Goal: Task Accomplishment & Management: Manage account settings

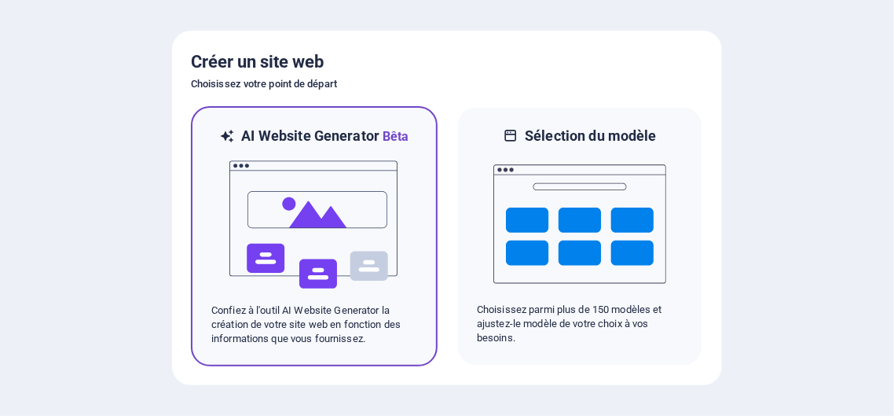
click at [339, 206] on img at bounding box center [314, 224] width 173 height 157
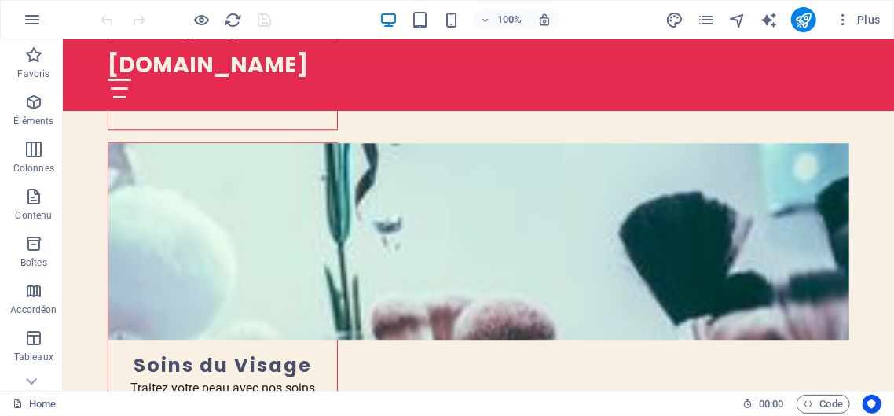
scroll to position [1801, 0]
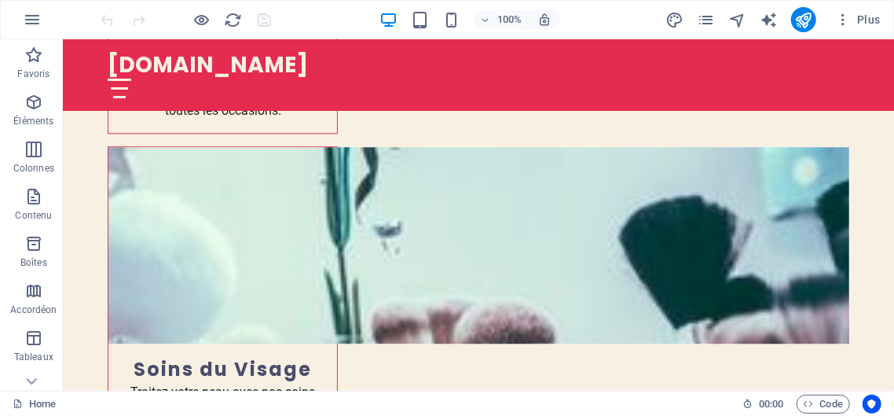
scroll to position [1757, 0]
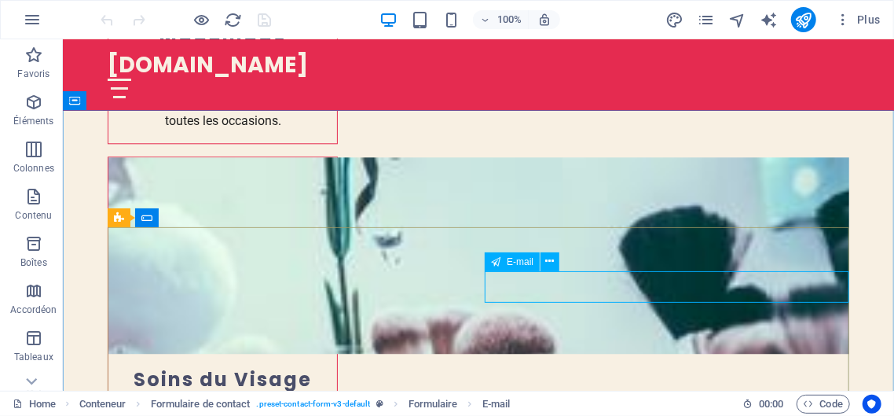
click at [525, 264] on span "E-mail" at bounding box center [520, 261] width 27 height 9
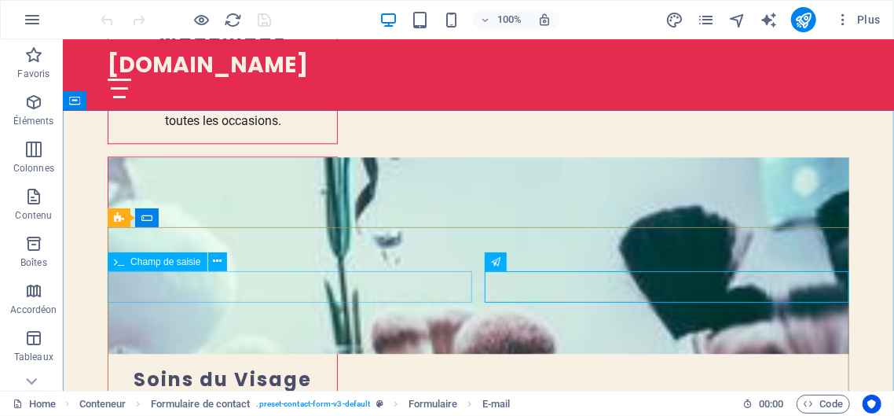
click at [159, 265] on span "Champ de saisie" at bounding box center [165, 261] width 70 height 9
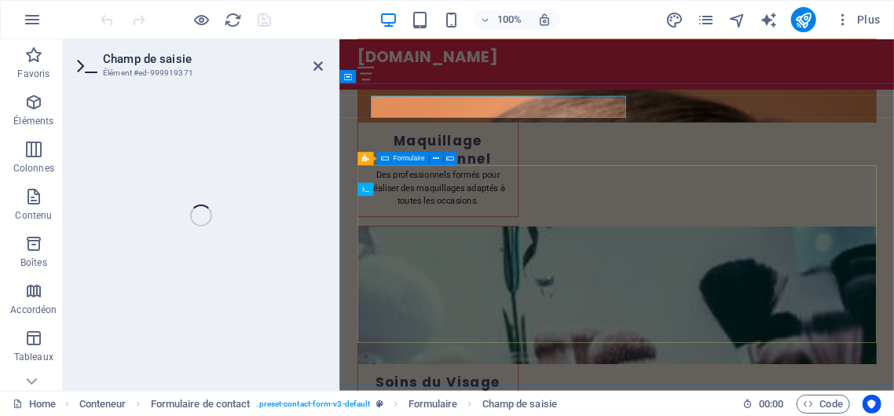
scroll to position [1908, 0]
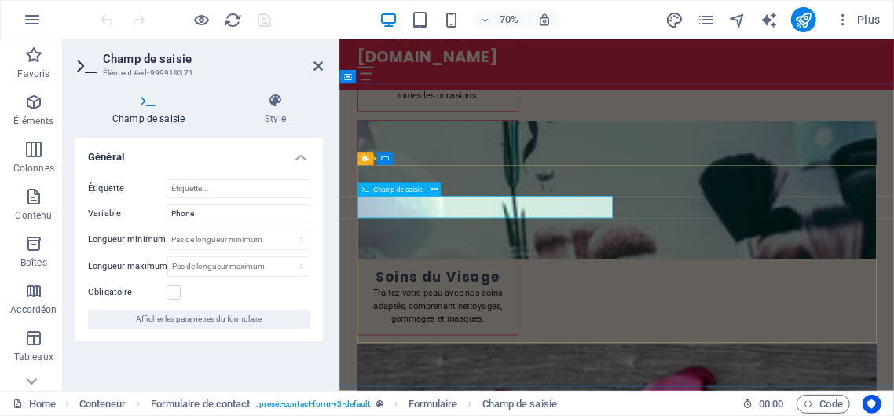
type input "à"
type input "00225 0707768334"
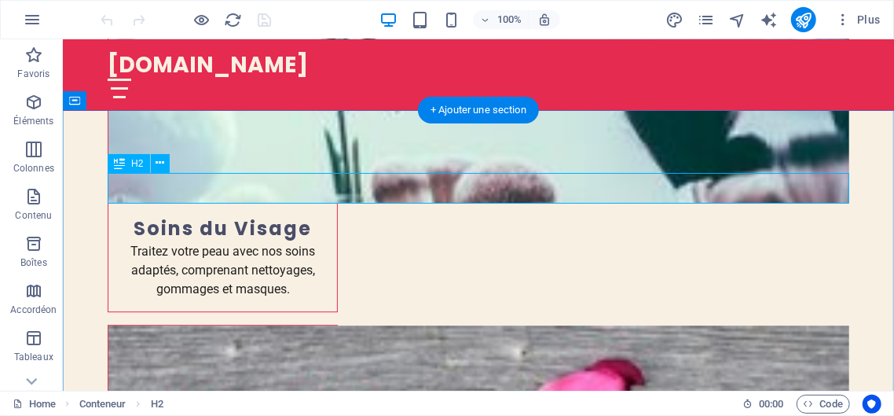
scroll to position [1757, 0]
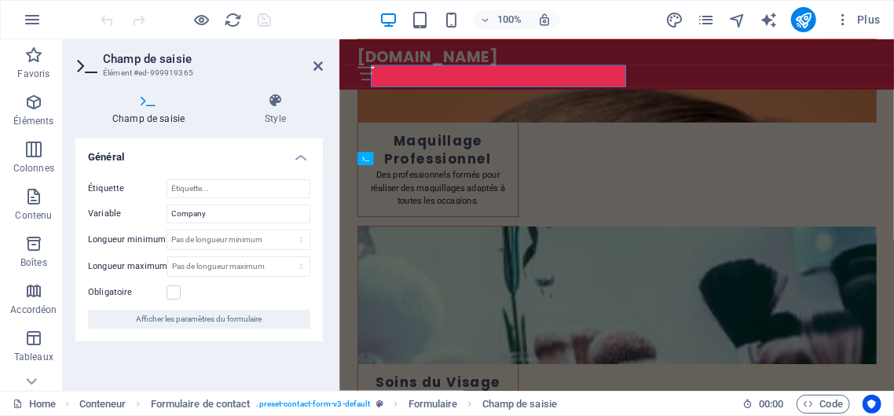
scroll to position [1908, 0]
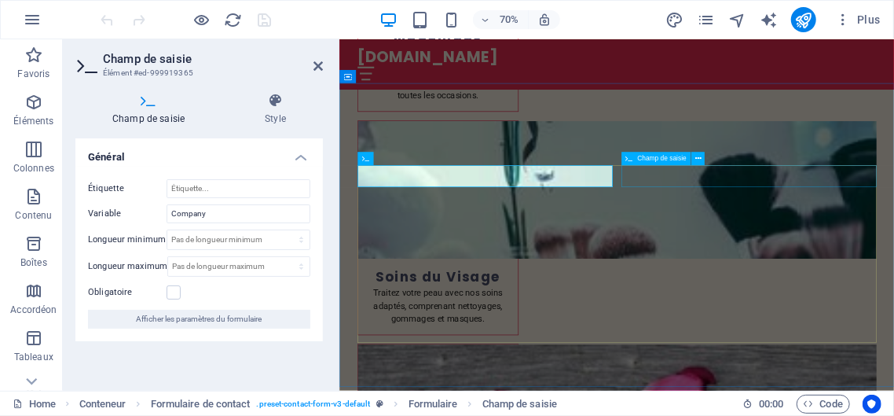
type input "BIOBELLA SHOP"
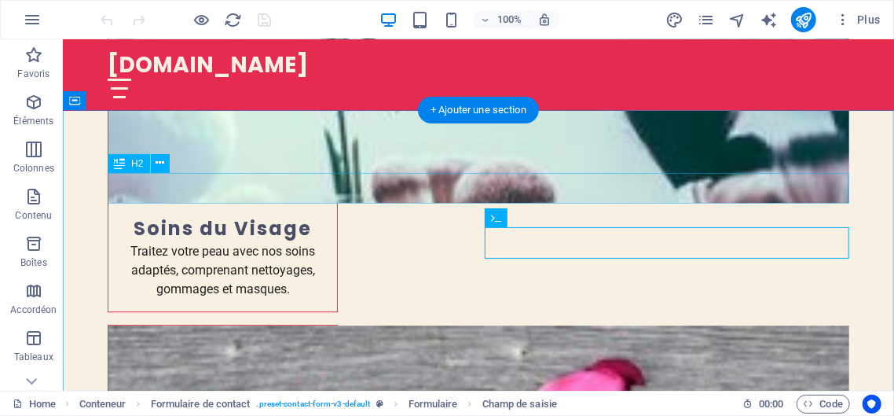
scroll to position [1757, 0]
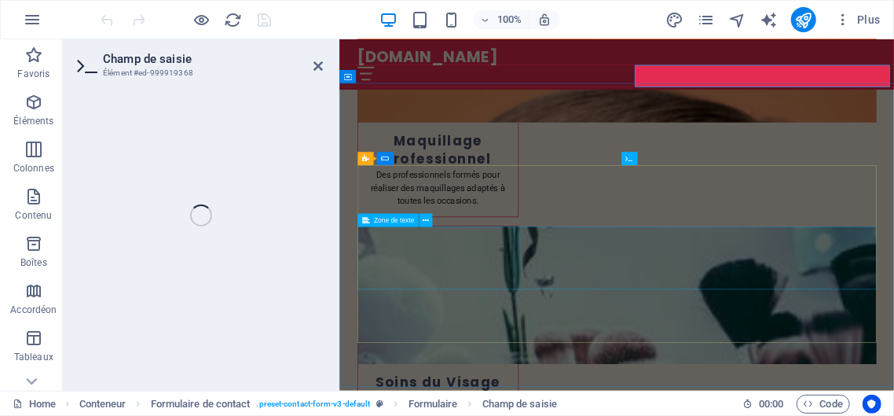
scroll to position [1908, 0]
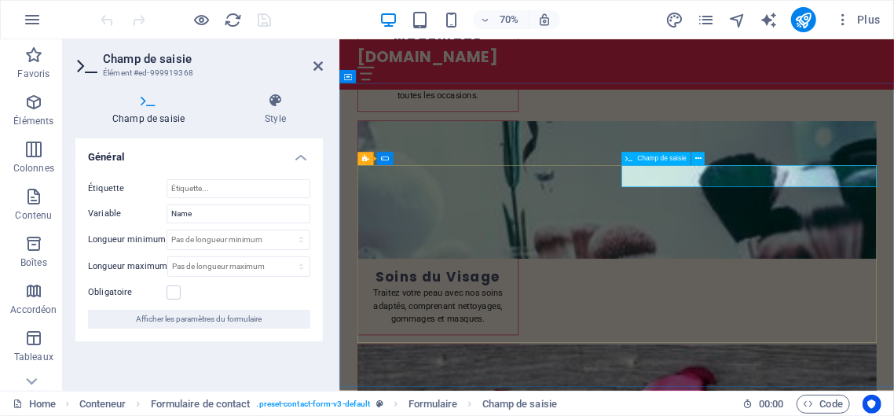
type input "[PERSON_NAME]"
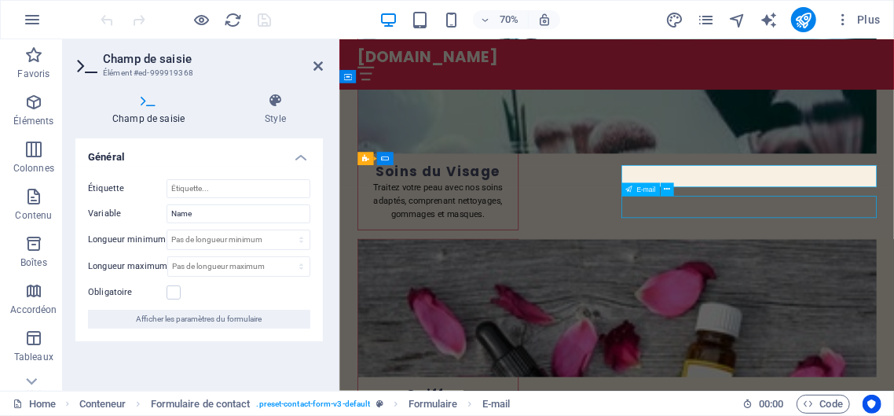
scroll to position [1757, 0]
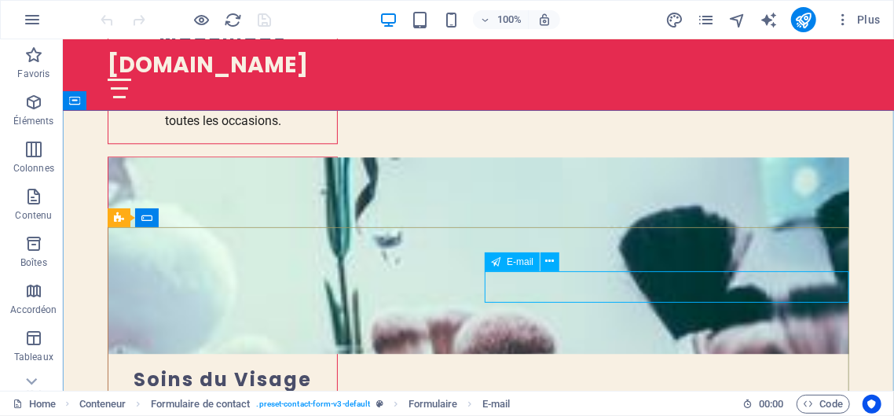
click at [511, 263] on span "E-mail" at bounding box center [520, 261] width 27 height 9
click at [511, 264] on span "E-mail" at bounding box center [520, 261] width 27 height 9
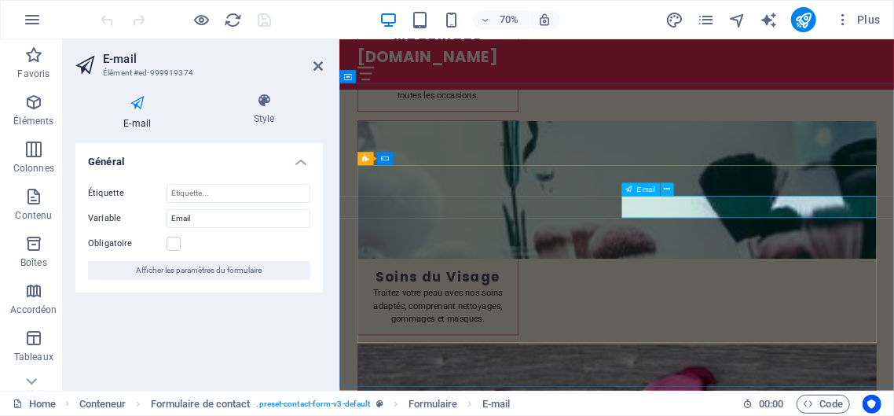
type input "B"
type input "[EMAIL_ADDRESS][DOMAIN_NAME]"
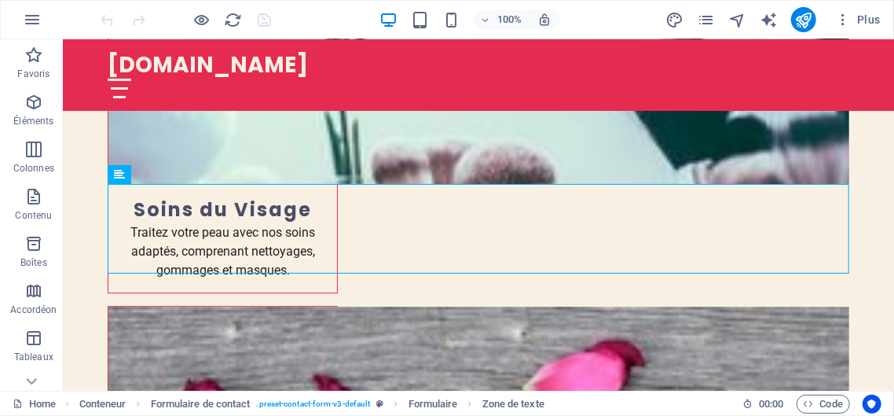
scroll to position [1888, 0]
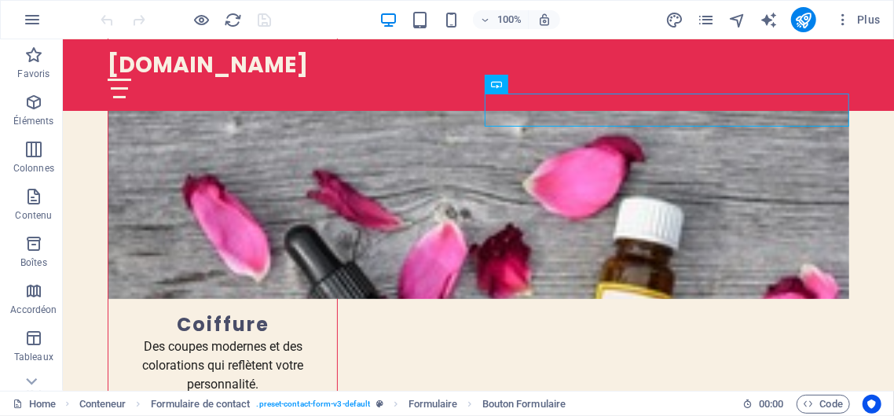
scroll to position [2112, 0]
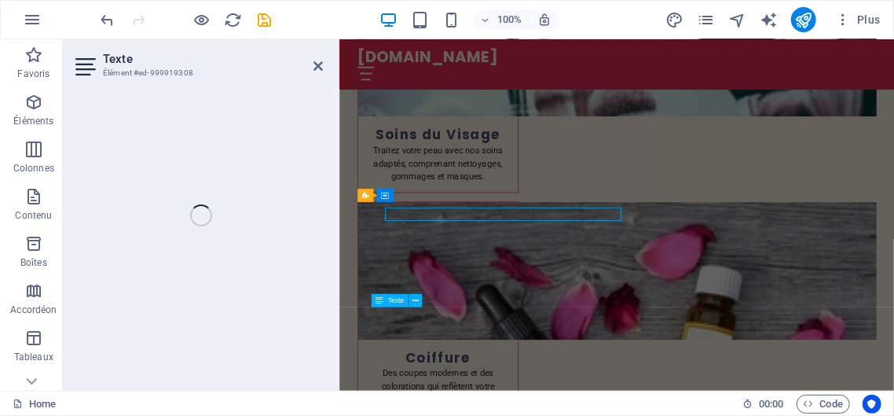
scroll to position [2171, 0]
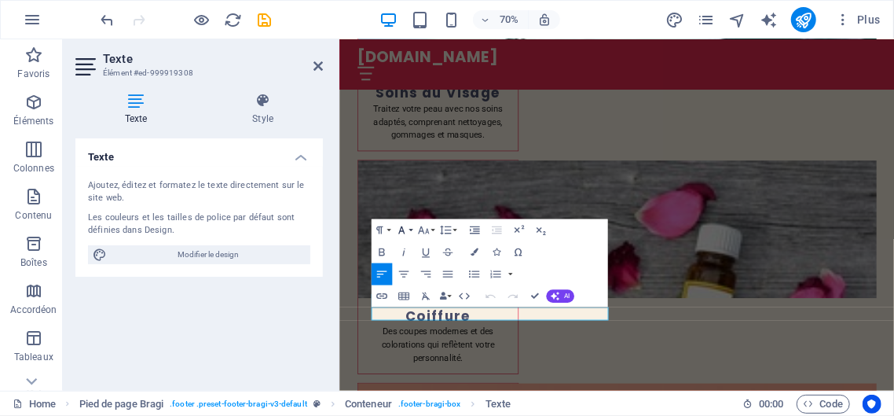
click at [403, 230] on icon "button" at bounding box center [401, 230] width 6 height 8
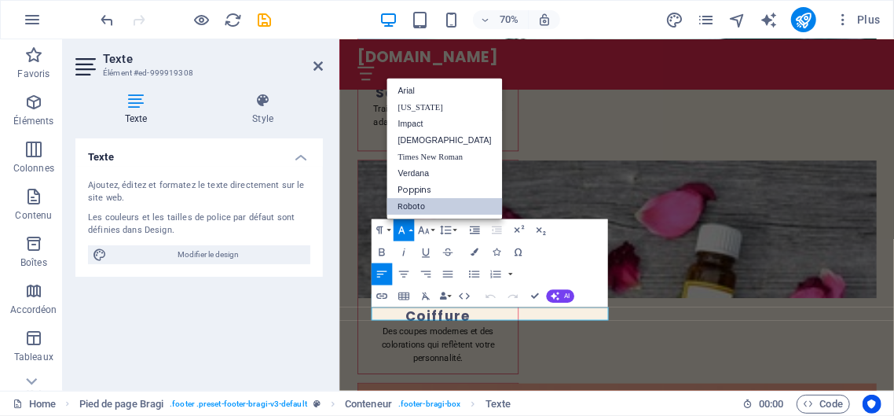
scroll to position [0, 0]
click at [417, 122] on link "Impact" at bounding box center [443, 124] width 115 height 16
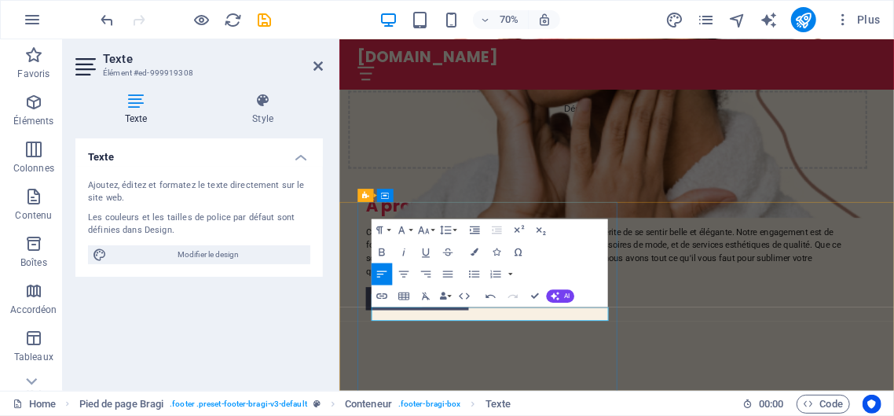
scroll to position [2165, 0]
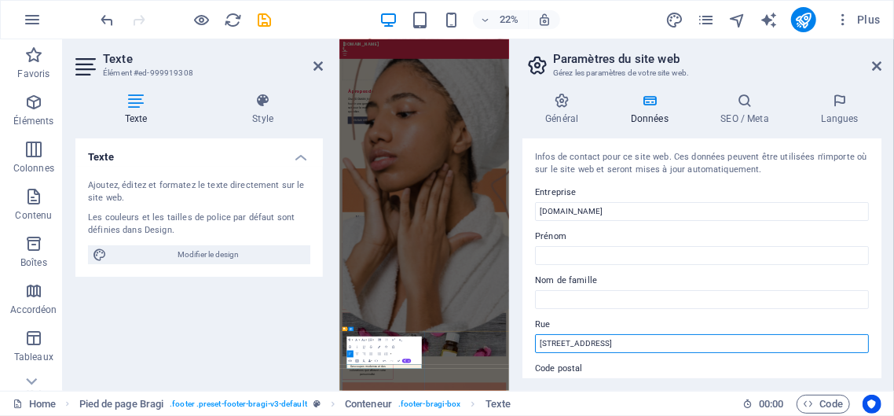
click at [652, 344] on input "[STREET_ADDRESS]" at bounding box center [702, 343] width 334 height 19
type input "[STREET_ADDRESS] [PERSON_NAME]"
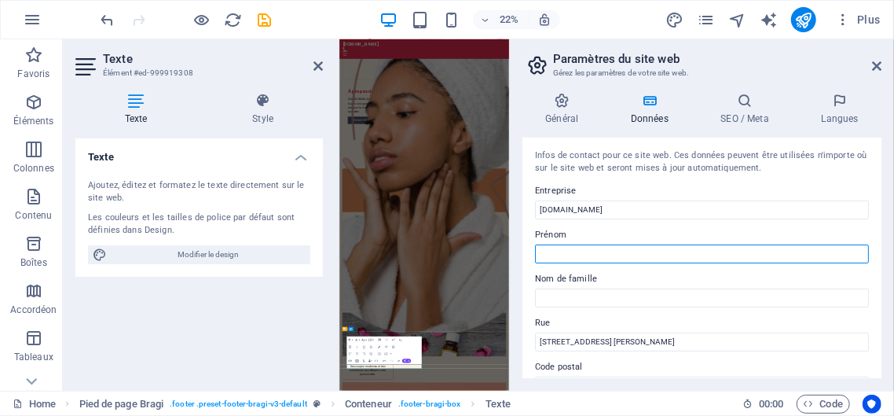
click at [587, 251] on input "Prénom" at bounding box center [702, 253] width 334 height 19
type input "[PERSON_NAME]"
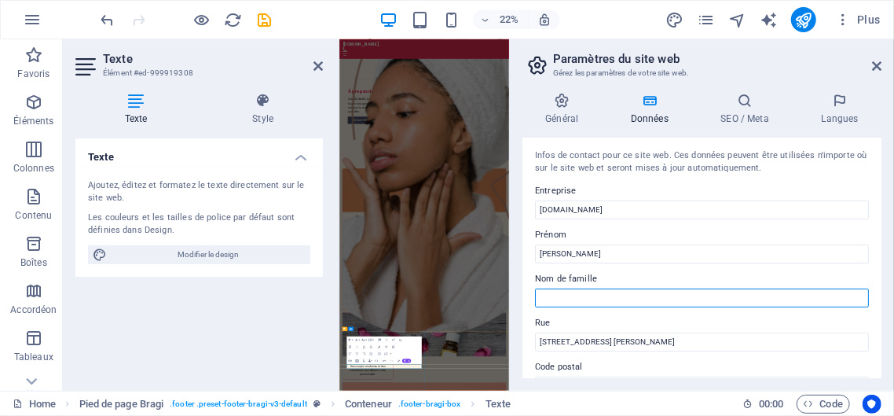
click at [573, 295] on input "Nom de famille" at bounding box center [702, 297] width 334 height 19
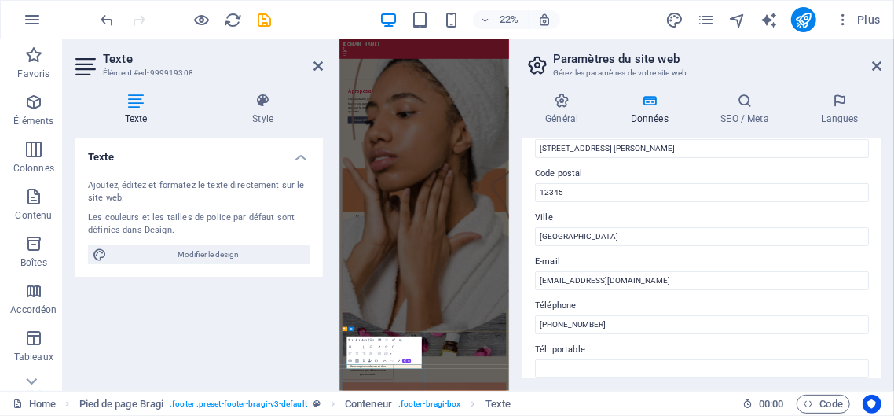
scroll to position [192, 0]
type input "gnayoro"
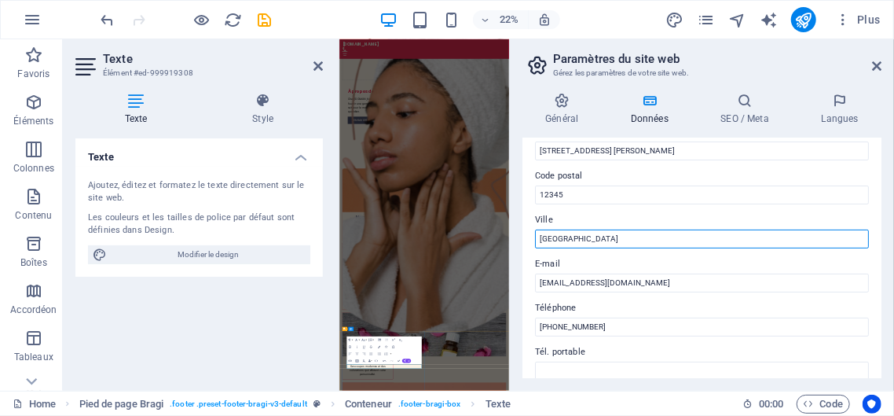
click at [569, 240] on input "[GEOGRAPHIC_DATA]" at bounding box center [702, 238] width 334 height 19
type input "A"
type input "yamousoukro"
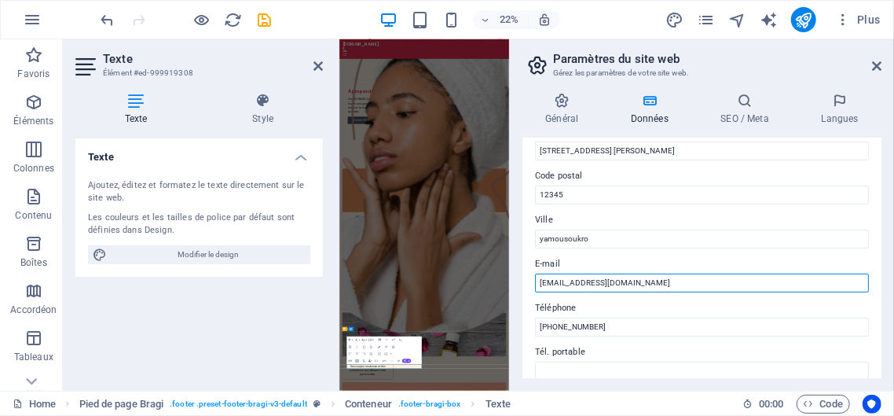
click at [647, 284] on input "[EMAIL_ADDRESS][DOMAIN_NAME]" at bounding box center [702, 282] width 334 height 19
type input "c"
type input "b"
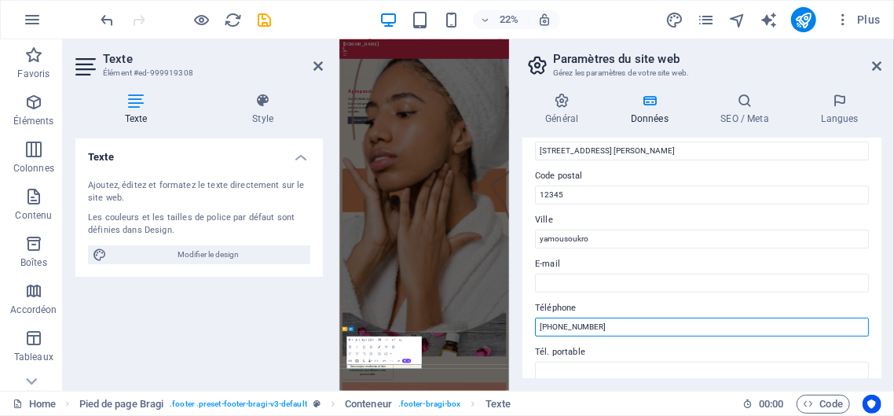
click at [613, 323] on input "[PHONE_NUMBER]" at bounding box center [702, 326] width 334 height 19
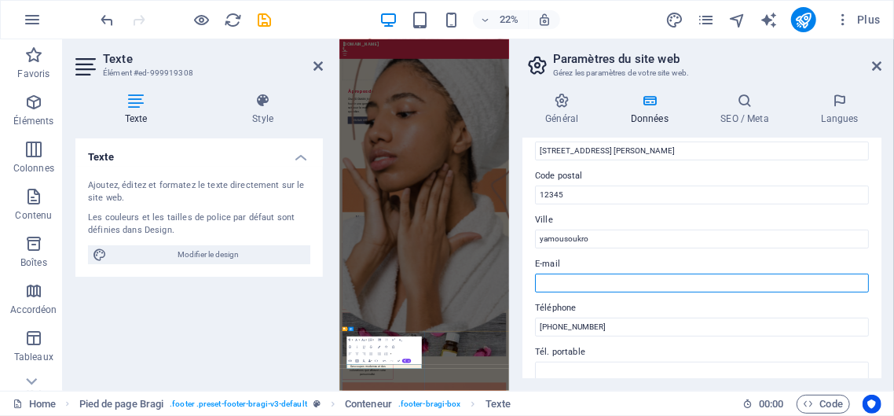
click at [570, 280] on input "E-mail" at bounding box center [702, 282] width 334 height 19
type input "[EMAIL_ADDRESS][DOMAIN_NAME]"
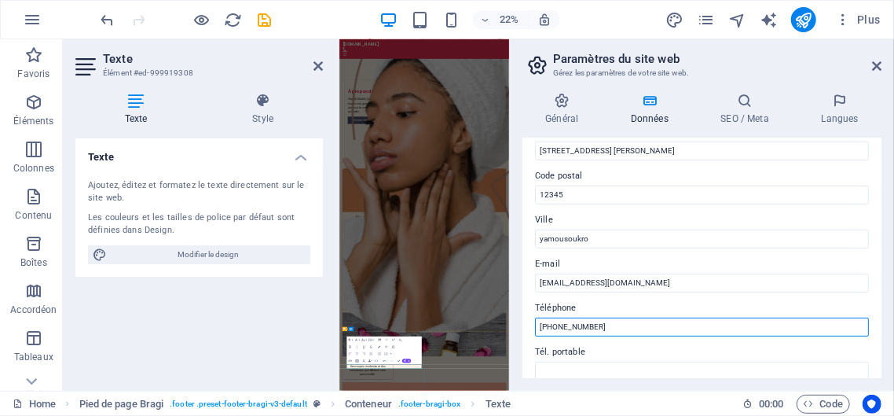
click at [611, 323] on input "[PHONE_NUMBER]" at bounding box center [702, 326] width 334 height 19
type input "[PHONE_NUMBER] / 0150237444 / 0545050102"
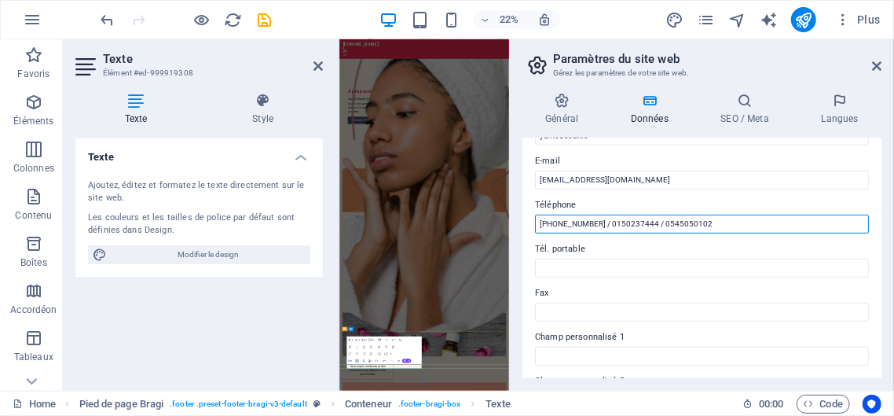
scroll to position [285, 0]
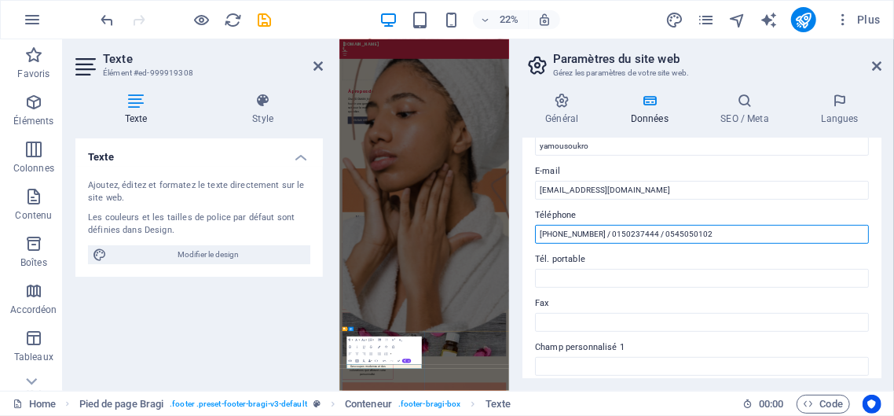
click at [705, 232] on input "[PHONE_NUMBER] / 0150237444 / 0545050102" at bounding box center [702, 234] width 334 height 19
click at [709, 234] on input "[PHONE_NUMBER] / 0150237444 / 0545050102" at bounding box center [702, 234] width 334 height 19
click at [705, 228] on input "[PHONE_NUMBER] / 0150237444 / 0545050102" at bounding box center [702, 234] width 334 height 19
drag, startPoint x: 705, startPoint y: 229, endPoint x: 540, endPoint y: 233, distance: 165.0
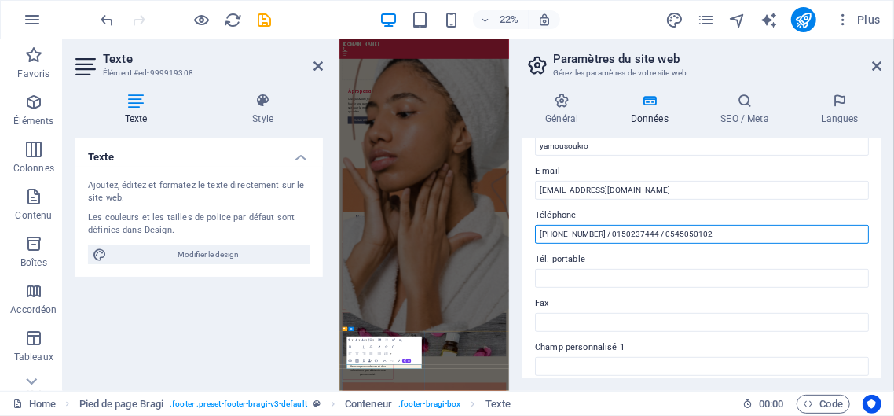
click at [540, 233] on input "[PHONE_NUMBER] / 0150237444 / 0545050102" at bounding box center [702, 234] width 334 height 19
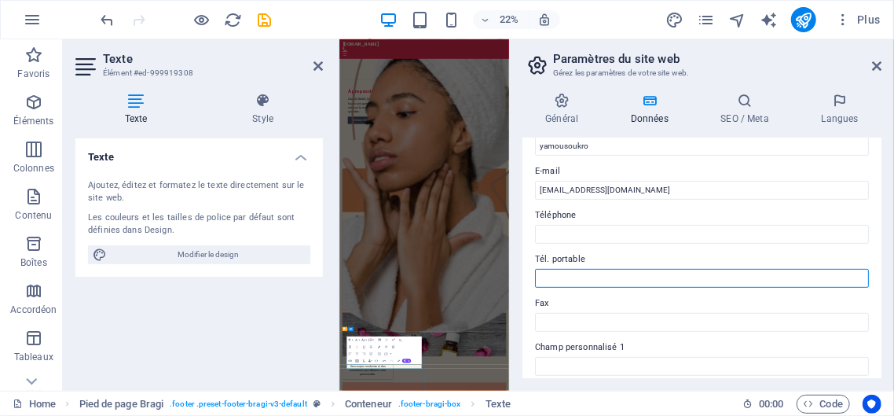
click at [552, 276] on input "Tél. portable" at bounding box center [702, 278] width 334 height 19
paste input "[PHONE_NUMBER] / 0150237444 / 0545050102"
type input "[PHONE_NUMBER] / 0150237444 / 0545050102"
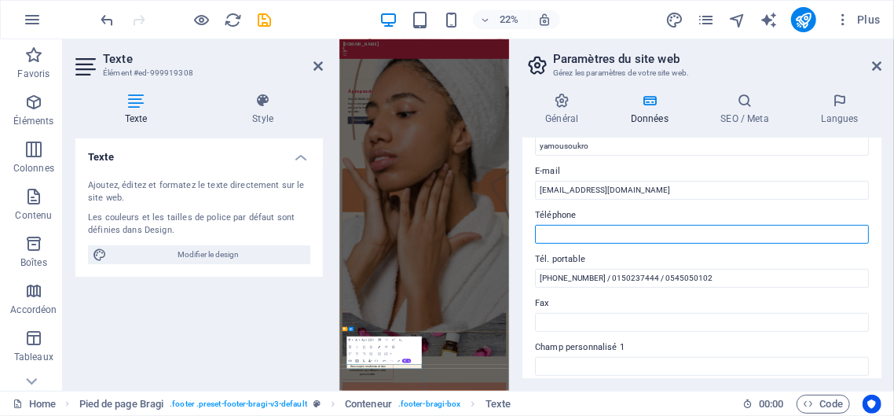
click at [569, 235] on input "Téléphone" at bounding box center [702, 234] width 334 height 19
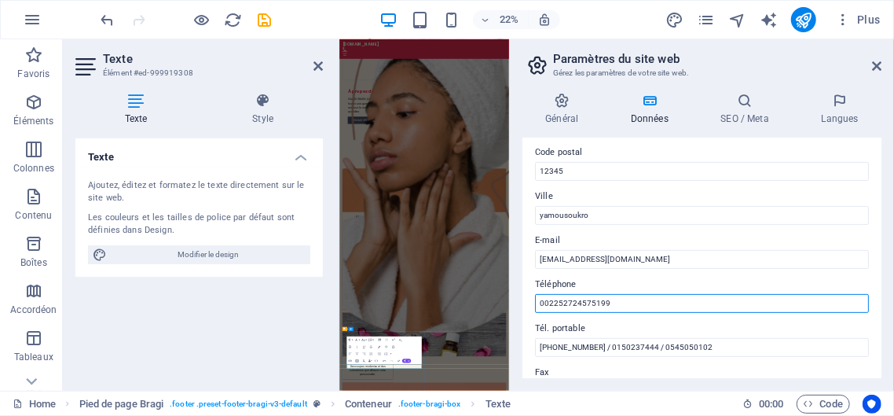
scroll to position [169, 0]
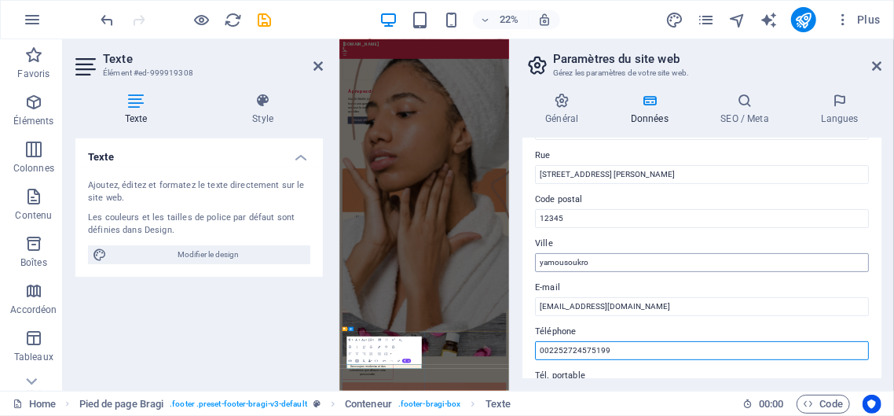
type input "002252724575199"
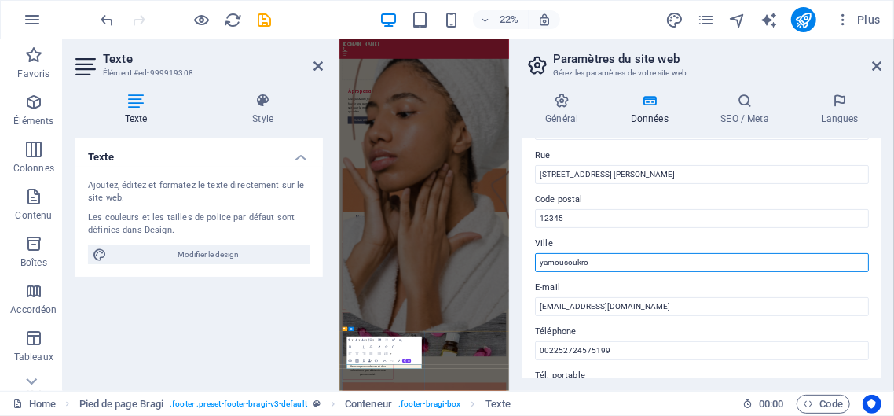
click at [563, 262] on input "yamousoukro" at bounding box center [702, 262] width 334 height 19
type input "[GEOGRAPHIC_DATA]"
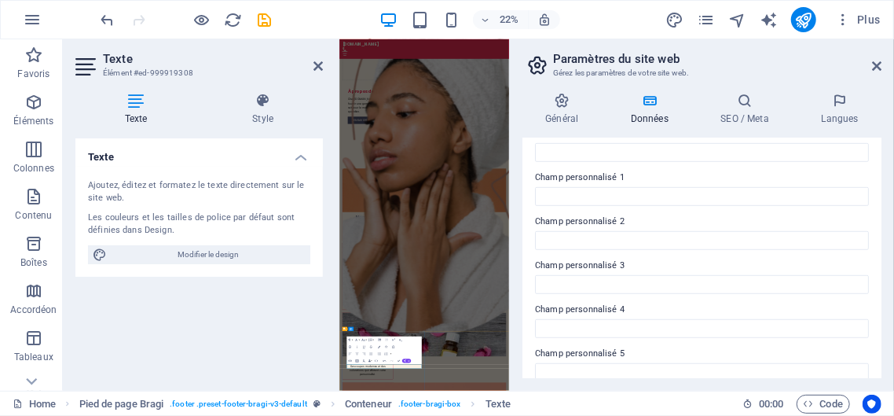
scroll to position [452, 0]
click at [877, 63] on icon at bounding box center [876, 66] width 9 height 13
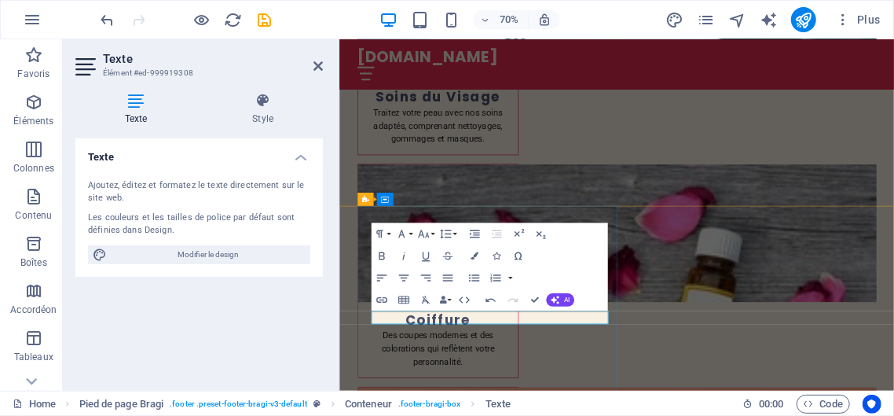
click at [610, 10] on div "70% Plus" at bounding box center [492, 19] width 789 height 25
click at [871, 405] on icon "Usercentrics" at bounding box center [871, 403] width 11 height 11
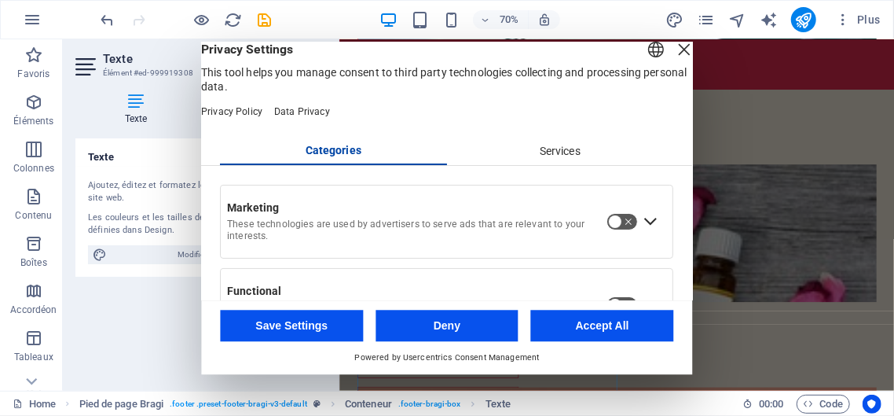
click at [674, 60] on div "Close Layer" at bounding box center [685, 49] width 22 height 22
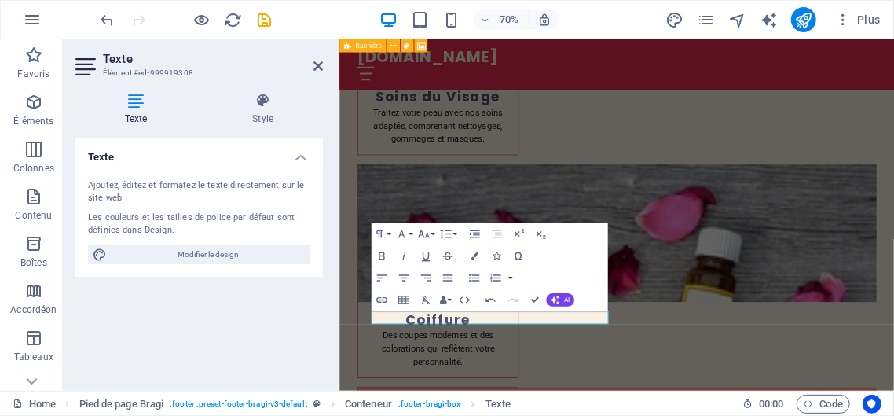
click at [348, 46] on icon at bounding box center [347, 45] width 7 height 13
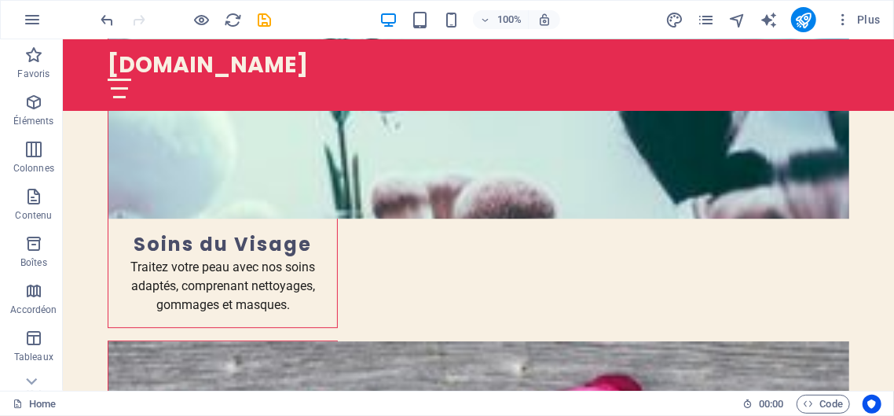
scroll to position [2178, 0]
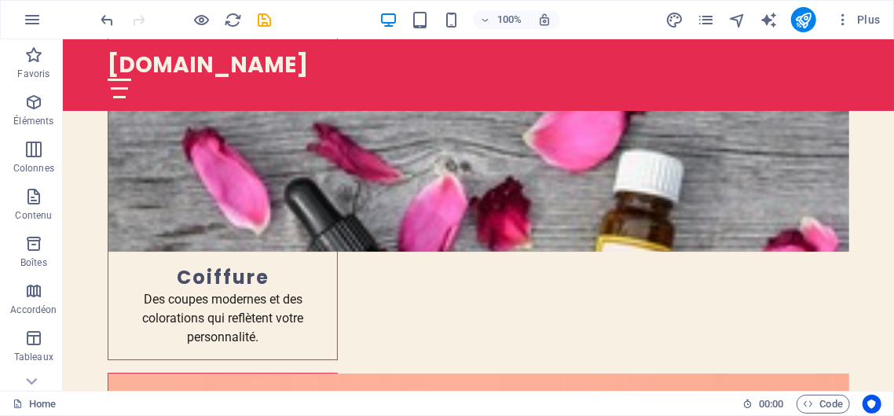
drag, startPoint x: 828, startPoint y: 262, endPoint x: 891, endPoint y: 414, distance: 164.8
click at [891, 414] on div "Home 00 : 00 Code" at bounding box center [447, 402] width 894 height 25
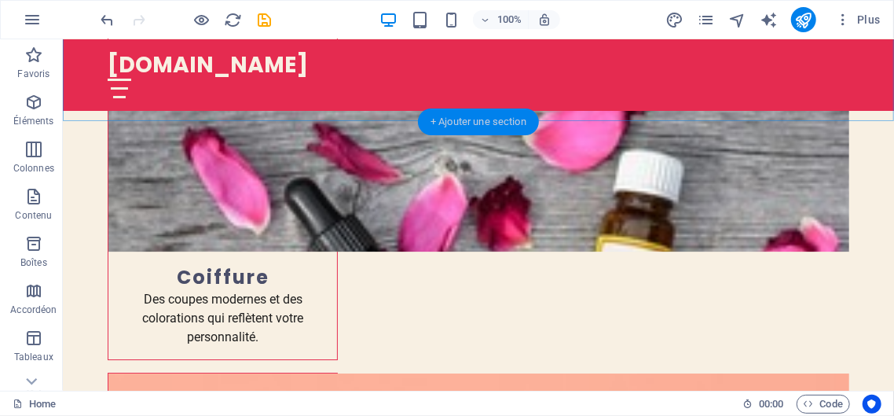
click at [457, 123] on div "+ Ajouter une section" at bounding box center [478, 121] width 121 height 27
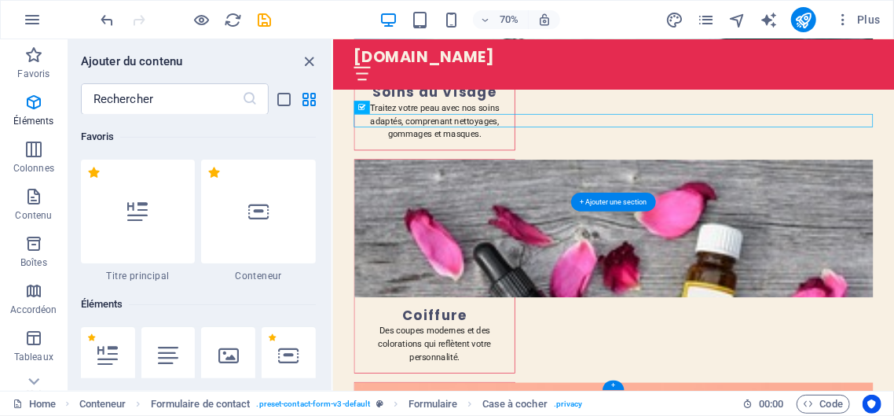
scroll to position [2749, 0]
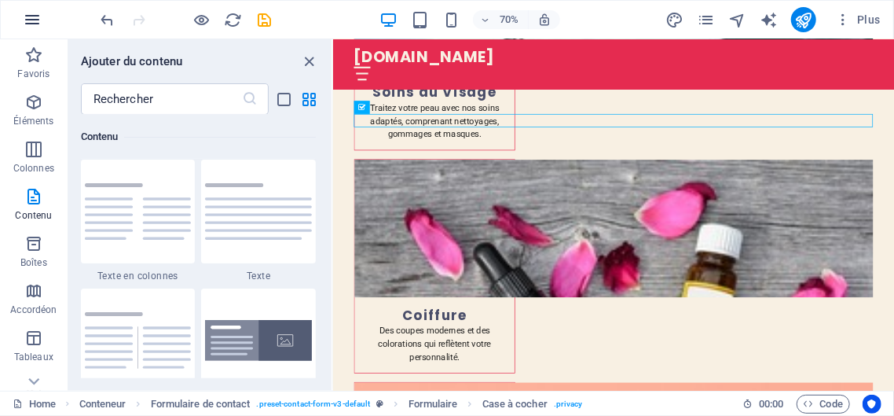
click at [27, 19] on icon "button" at bounding box center [32, 19] width 19 height 19
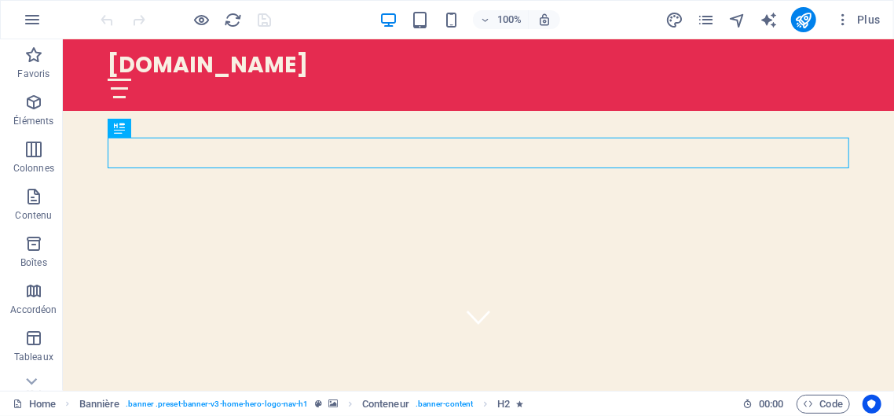
scroll to position [92, 0]
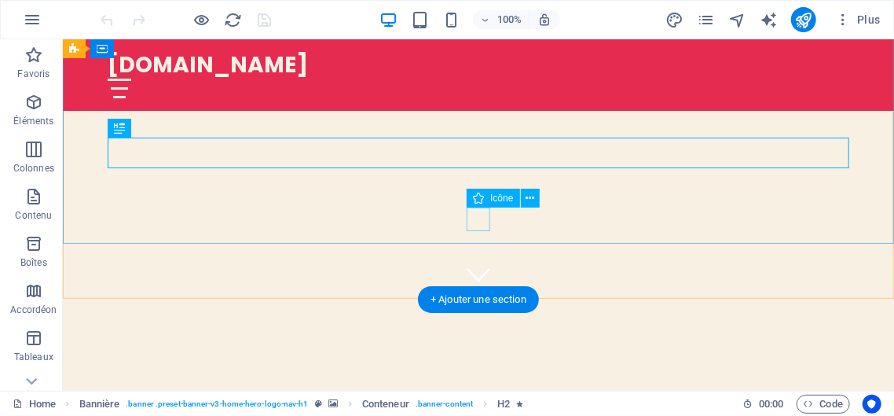
click at [477, 262] on figure at bounding box center [478, 274] width 24 height 24
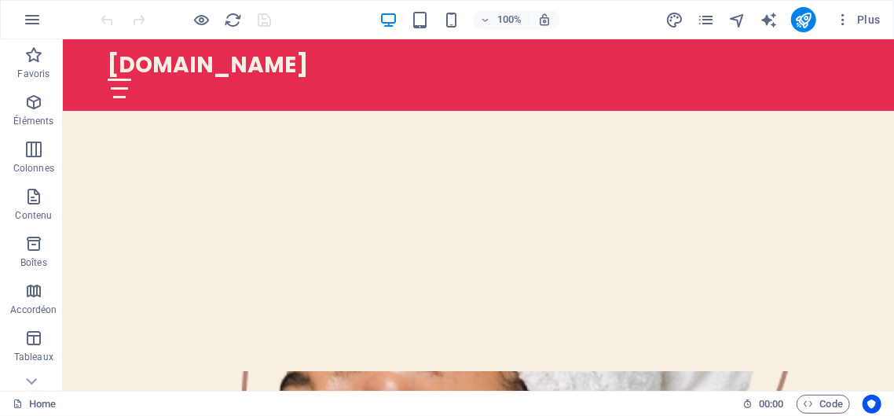
scroll to position [373, 0]
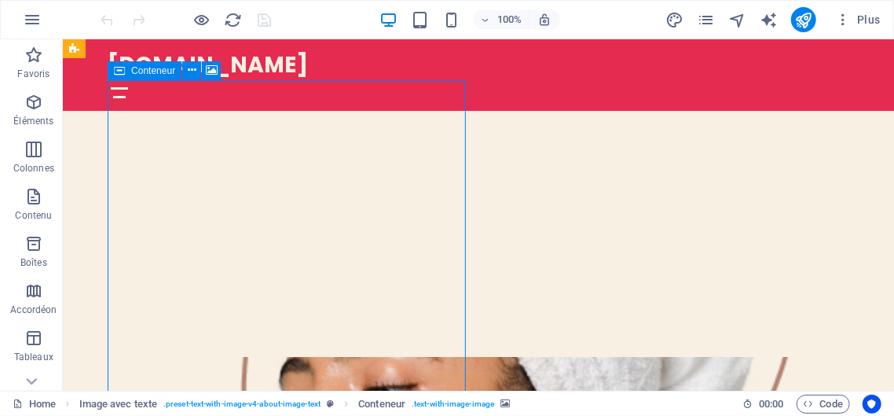
drag, startPoint x: 209, startPoint y: 112, endPoint x: 262, endPoint y: 152, distance: 66.8
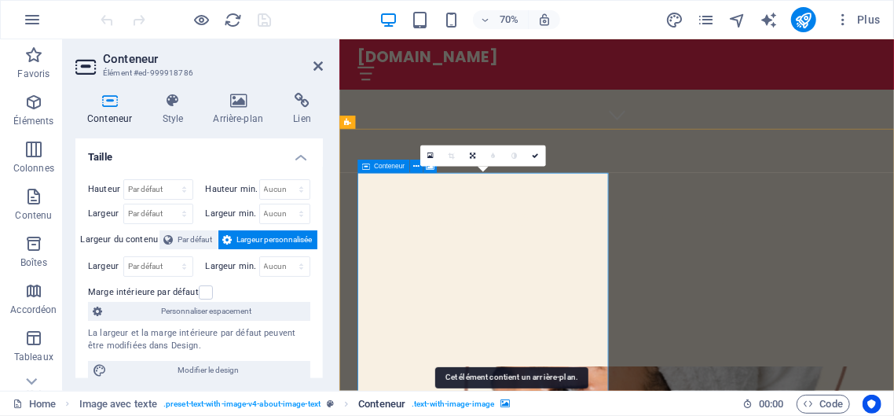
click at [510, 397] on icon "breadcrumb" at bounding box center [504, 403] width 9 height 9
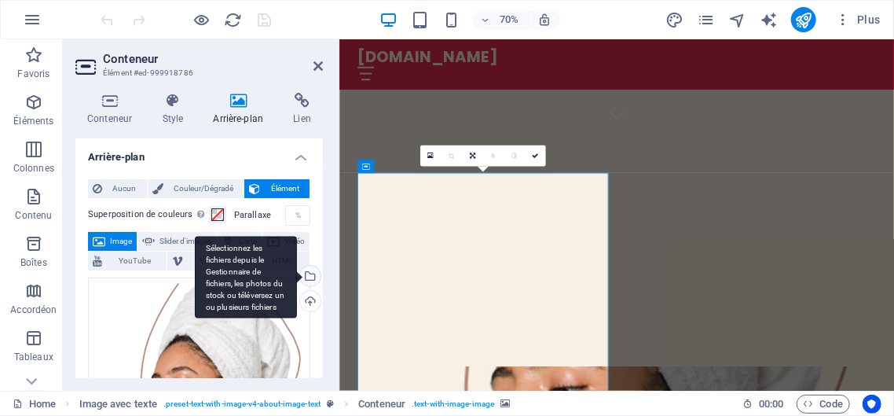
click at [297, 276] on div "Sélectionnez les fichiers depuis le Gestionnaire de fichiers, les photos du sto…" at bounding box center [246, 277] width 102 height 82
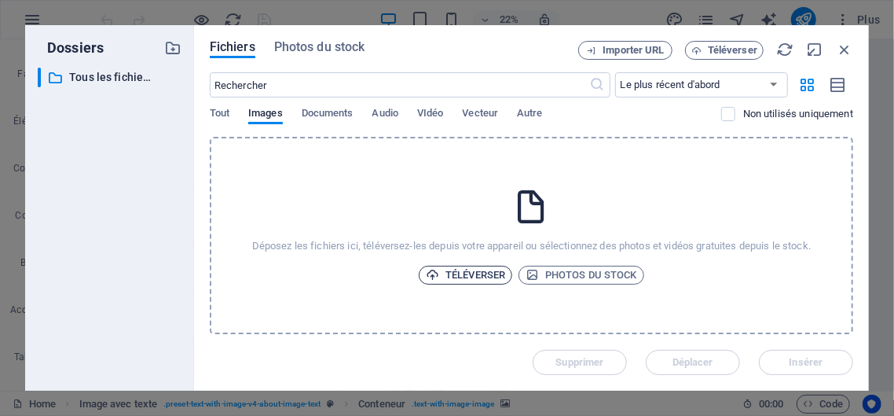
click at [496, 271] on span "Téléverser" at bounding box center [465, 275] width 79 height 19
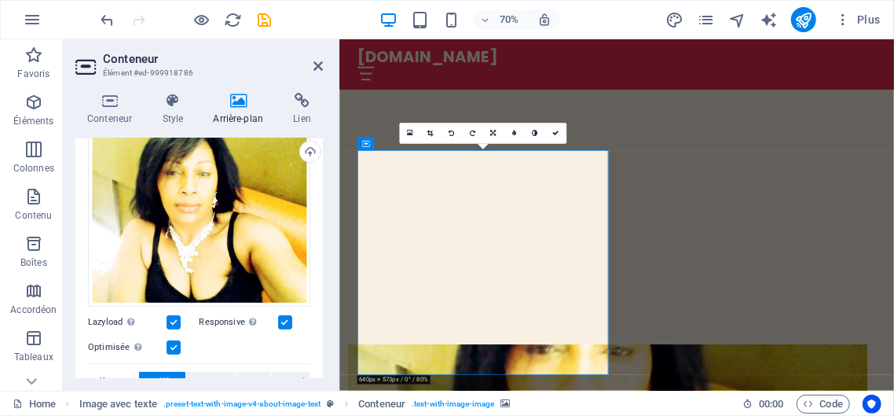
scroll to position [0, 0]
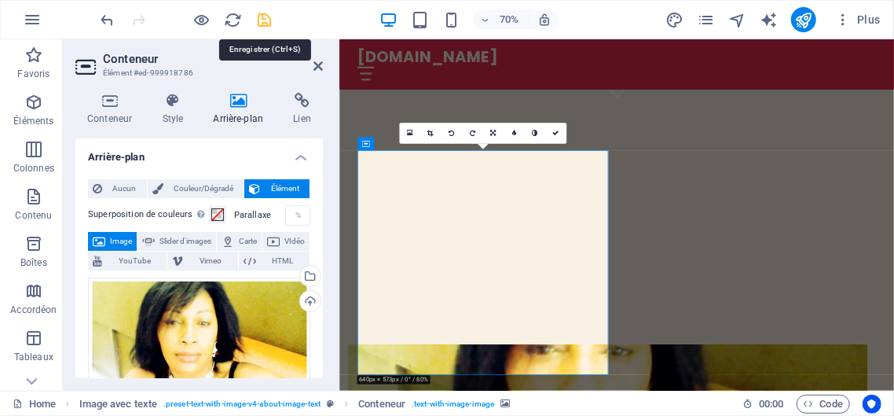
click at [267, 22] on icon "save" at bounding box center [265, 20] width 18 height 18
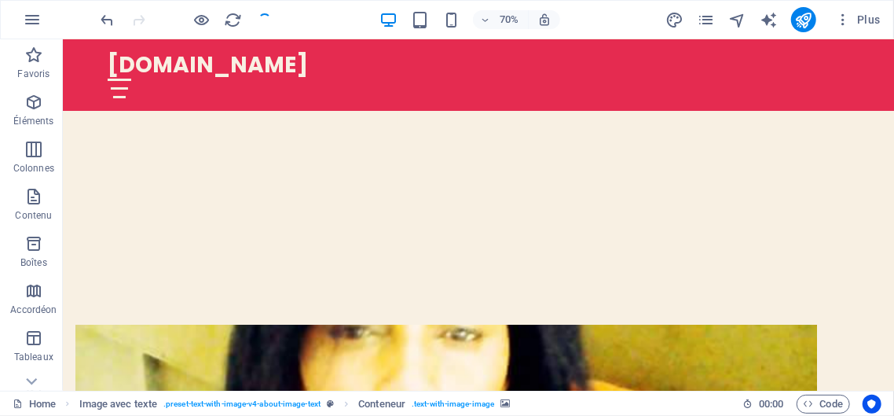
checkbox input "false"
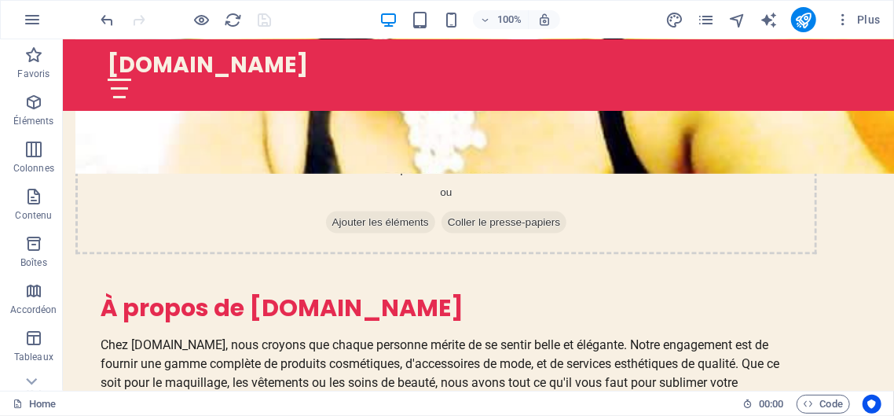
scroll to position [878, 0]
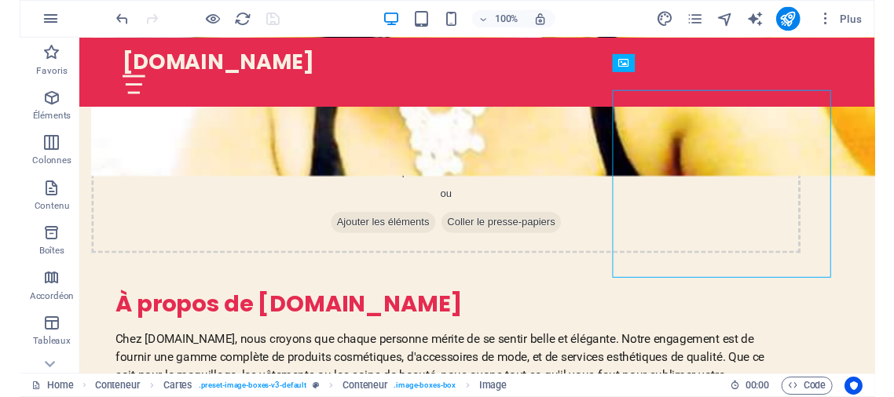
scroll to position [860, 0]
